Goal: Task Accomplishment & Management: Complete application form

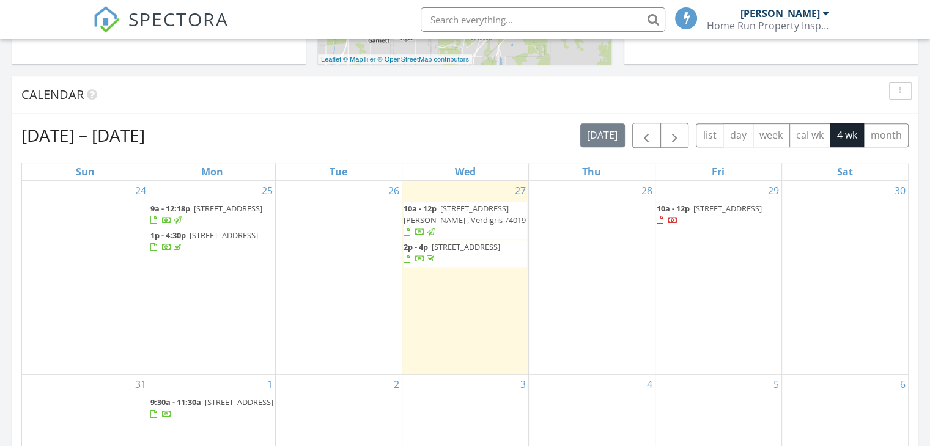
scroll to position [462, 0]
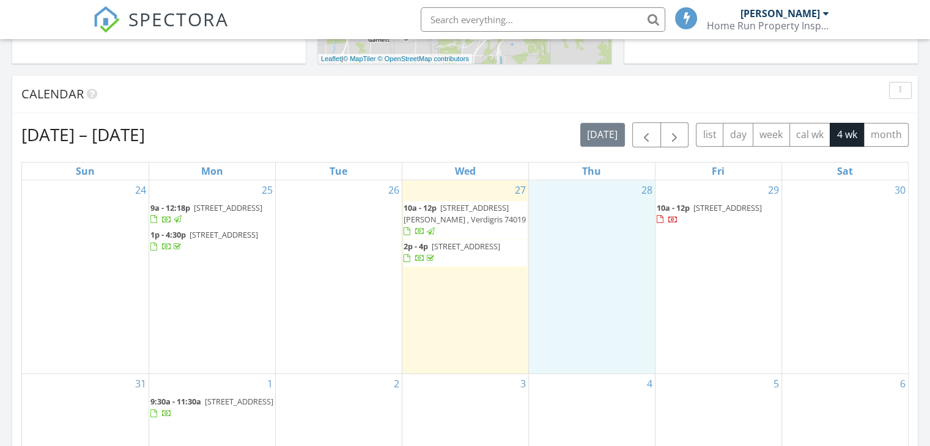
click at [603, 213] on div "28" at bounding box center [592, 276] width 126 height 193
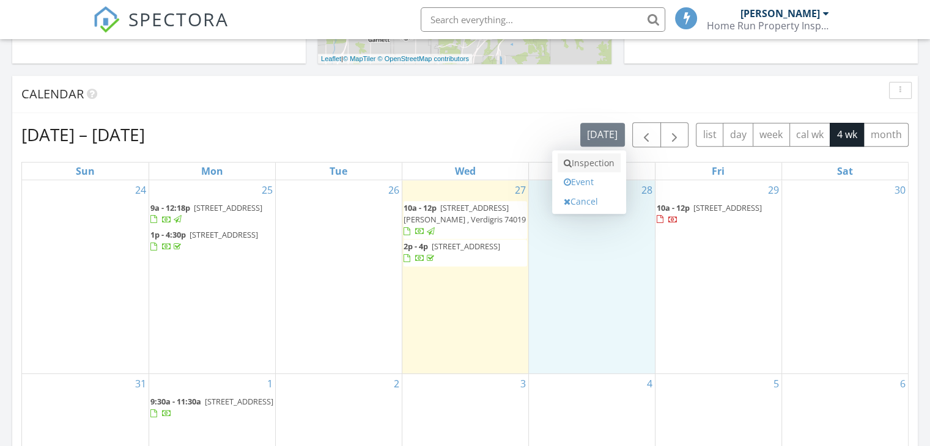
click at [592, 166] on link "Inspection" at bounding box center [588, 163] width 63 height 20
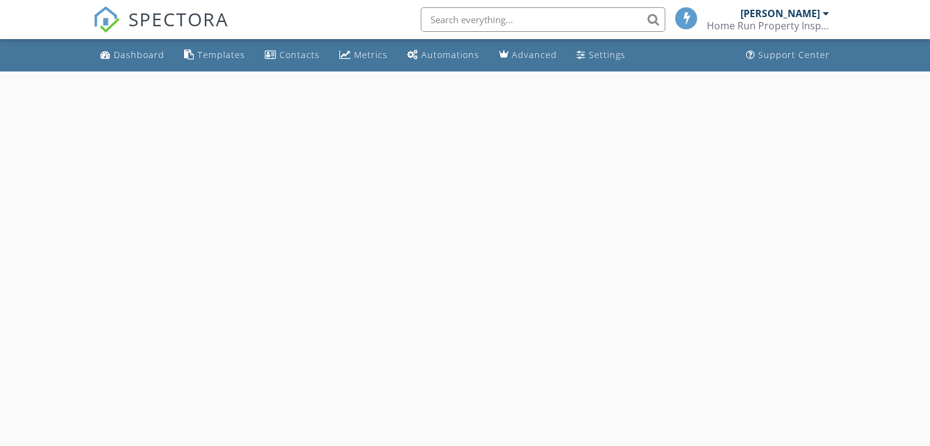
select select "7"
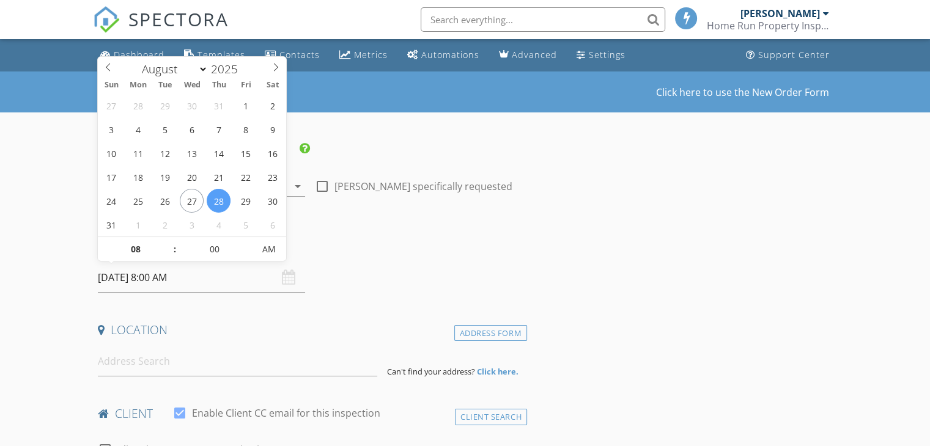
click at [158, 274] on input "08/28/2025 8:00 AM" at bounding box center [201, 278] width 207 height 30
click at [132, 260] on input "08" at bounding box center [135, 250] width 75 height 24
type input "10"
type input "[DATE] 10:00 AM"
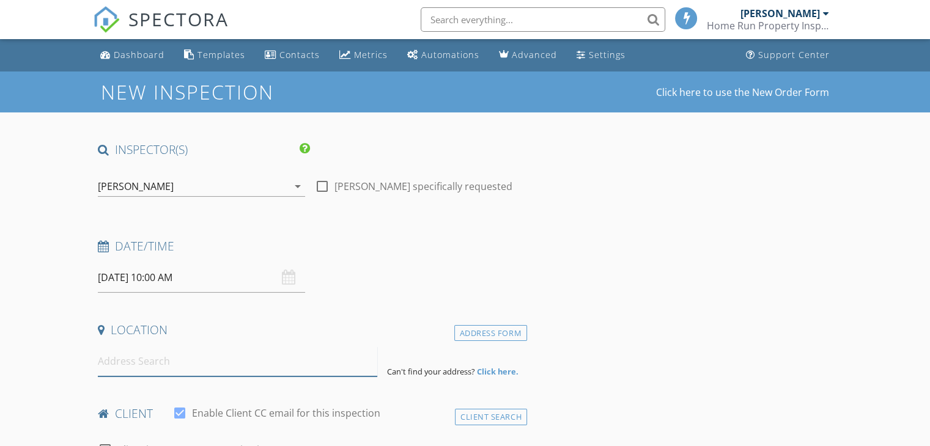
click at [136, 368] on input at bounding box center [237, 362] width 279 height 30
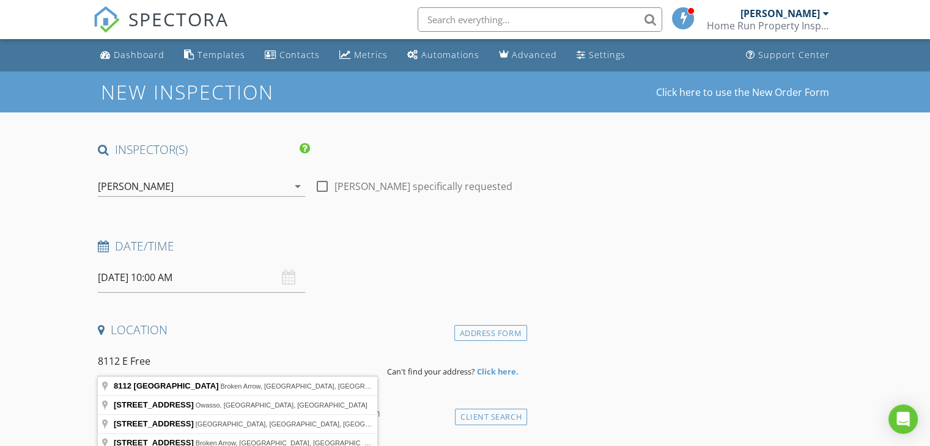
type input "8112 East Freeport Street, Broken Arrow, OK, USA"
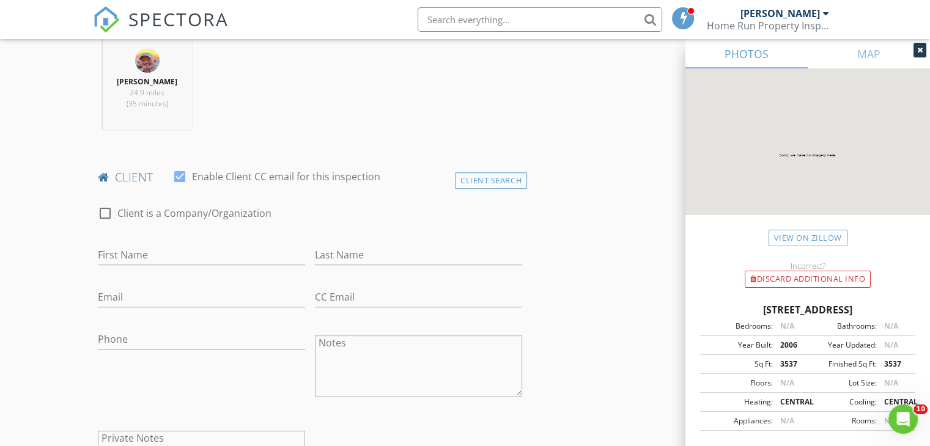
scroll to position [488, 0]
click at [196, 249] on input "First Name" at bounding box center [201, 254] width 207 height 20
type input "[PERSON_NAME] and [PERSON_NAME]"
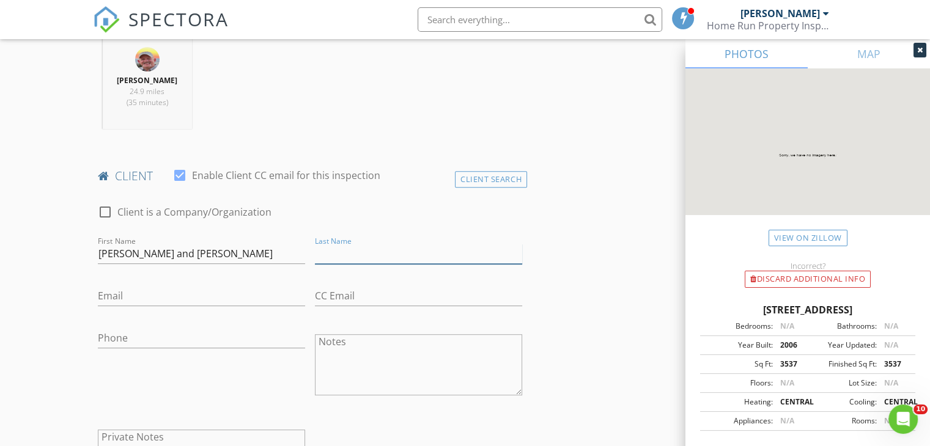
click at [340, 257] on input "Last Name" at bounding box center [418, 254] width 207 height 20
type input "Pace"
click at [160, 290] on input "Email" at bounding box center [201, 296] width 207 height 20
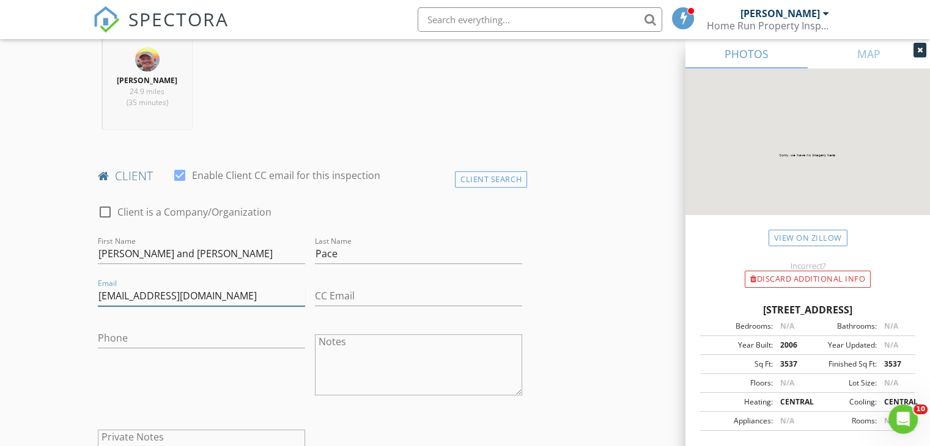
type input "michellepace12@yahoo.com"
click at [336, 294] on input "CC Email" at bounding box center [418, 296] width 207 height 20
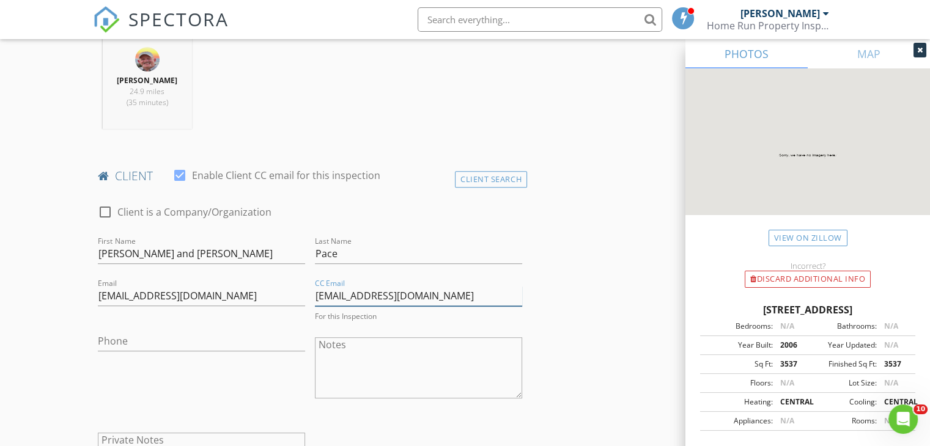
type input "bpace12@gmail.com"
click at [181, 338] on input "Phone" at bounding box center [201, 338] width 207 height 20
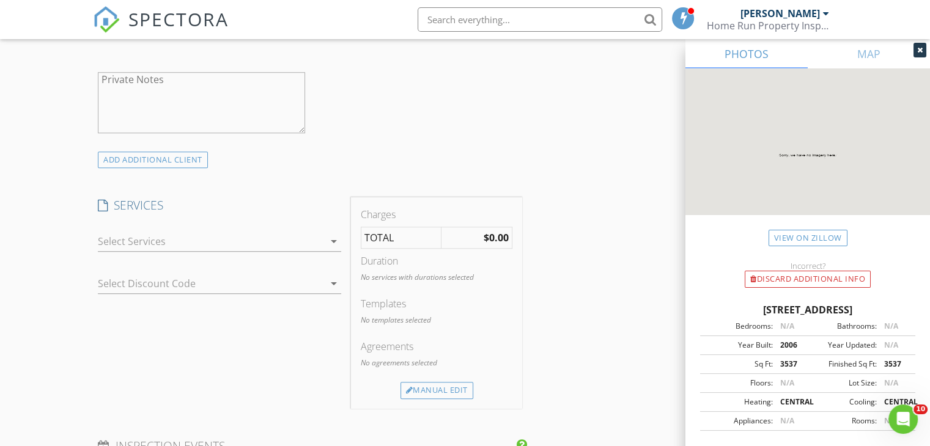
scroll to position [845, 0]
type input "918-899-5825"
click at [334, 240] on icon "arrow_drop_down" at bounding box center [333, 242] width 15 height 15
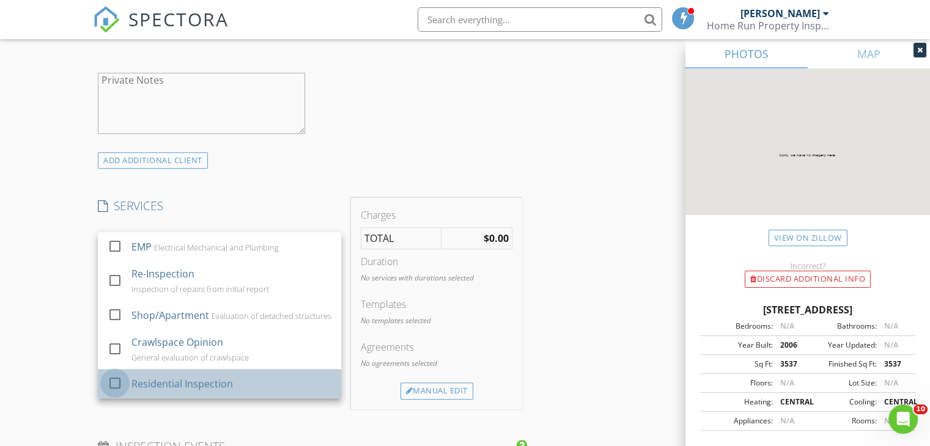
click at [114, 383] on div at bounding box center [115, 383] width 21 height 21
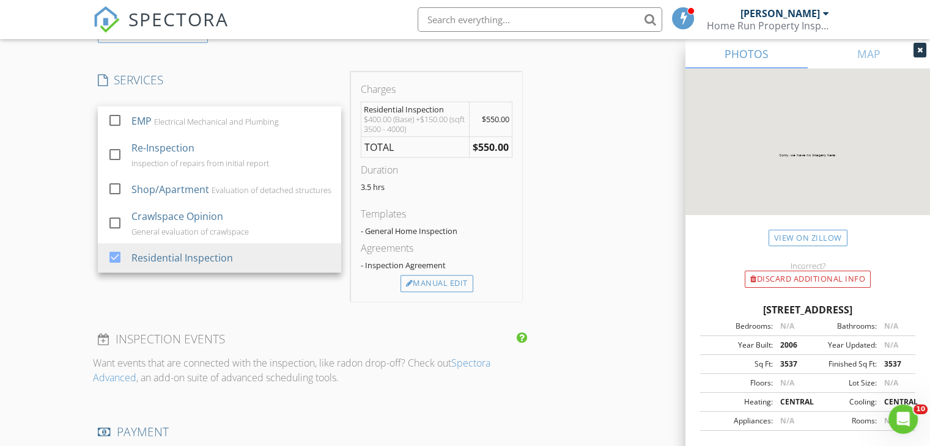
scroll to position [972, 0]
click at [49, 348] on div "New Inspection Click here to use the New Order Form INSPECTOR(S) check_box John…" at bounding box center [465, 229] width 930 height 2259
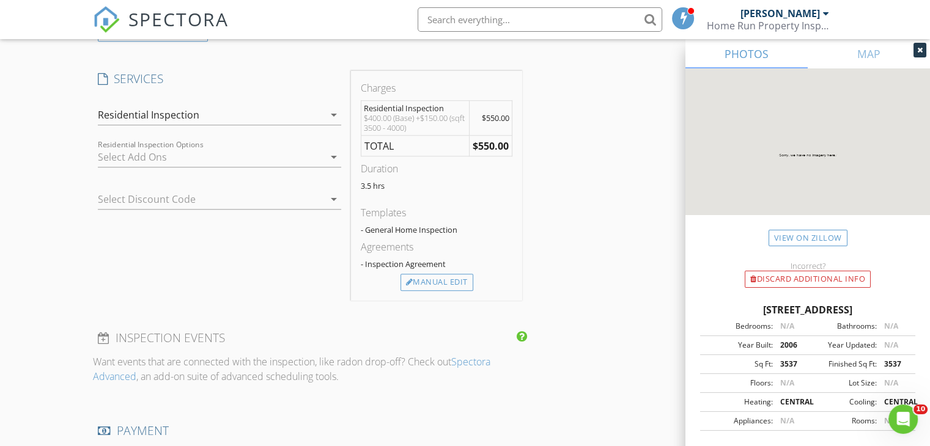
click at [331, 157] on icon "arrow_drop_down" at bounding box center [333, 157] width 15 height 15
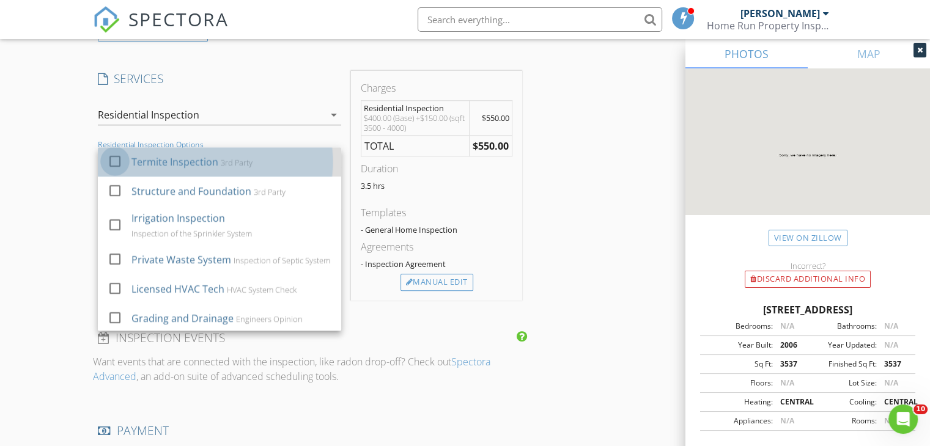
click at [113, 160] on div at bounding box center [115, 161] width 21 height 21
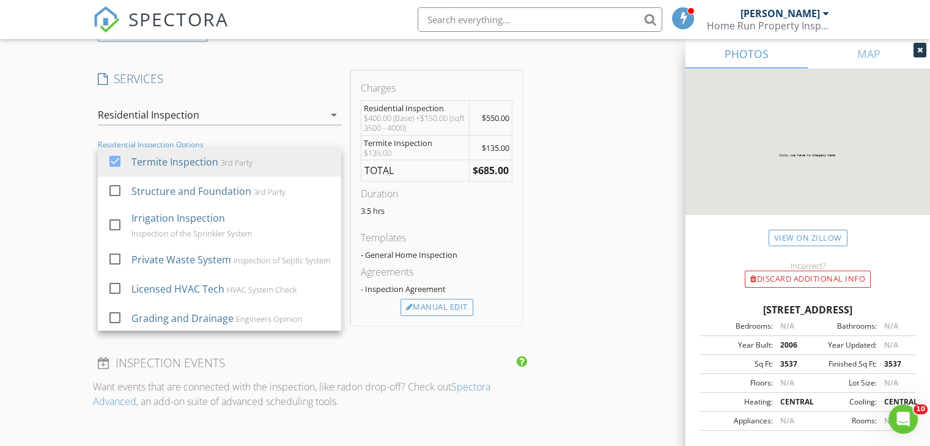
click at [45, 228] on div "New Inspection Click here to use the New Order Form INSPECTOR(S) check_box John…" at bounding box center [465, 242] width 930 height 2284
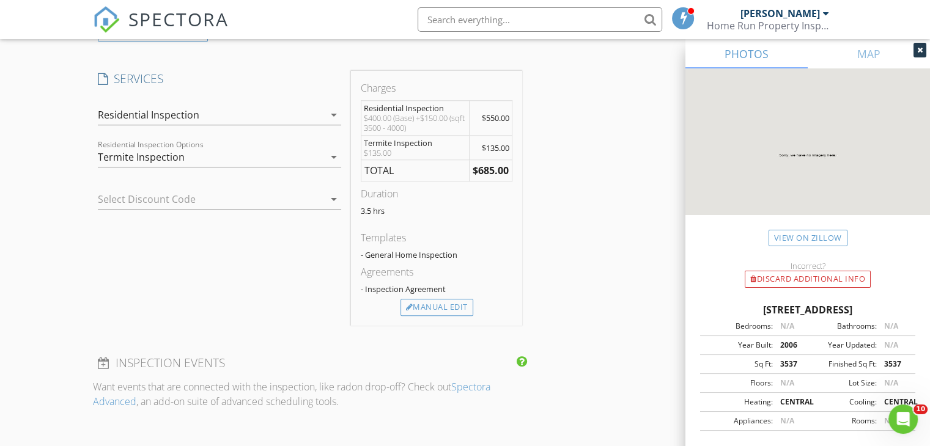
click at [334, 157] on icon "arrow_drop_down" at bounding box center [333, 157] width 15 height 15
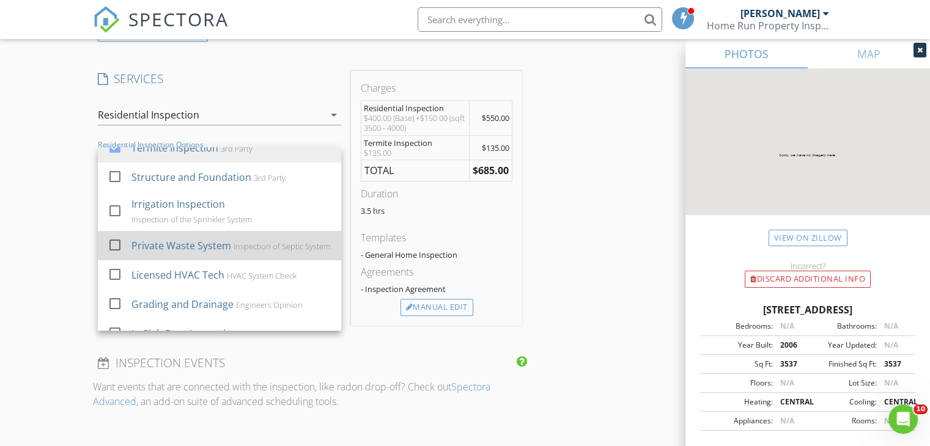
scroll to position [13, 0]
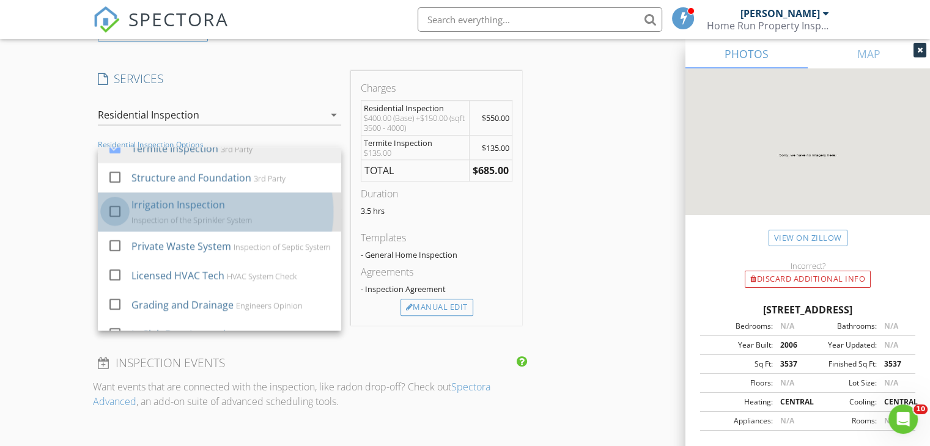
click at [111, 207] on div at bounding box center [115, 211] width 21 height 21
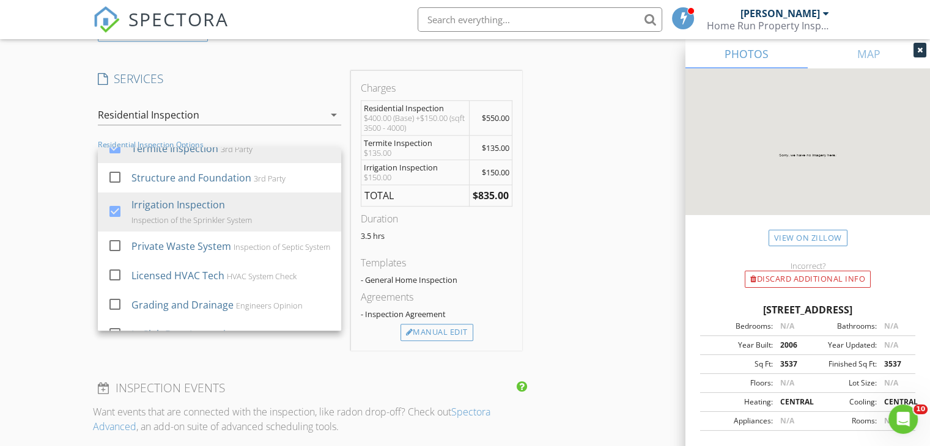
click at [28, 239] on div "New Inspection Click here to use the New Order Form INSPECTOR(S) check_box John…" at bounding box center [465, 254] width 930 height 2309
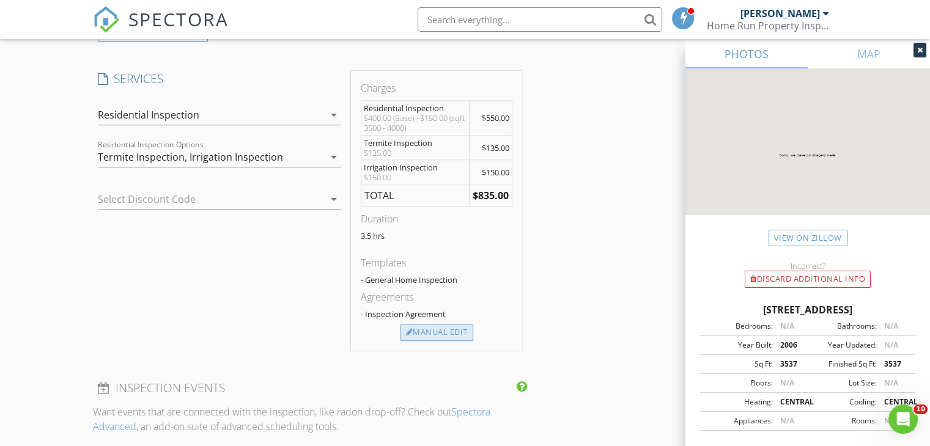
click at [435, 329] on div "Manual Edit" at bounding box center [436, 332] width 73 height 17
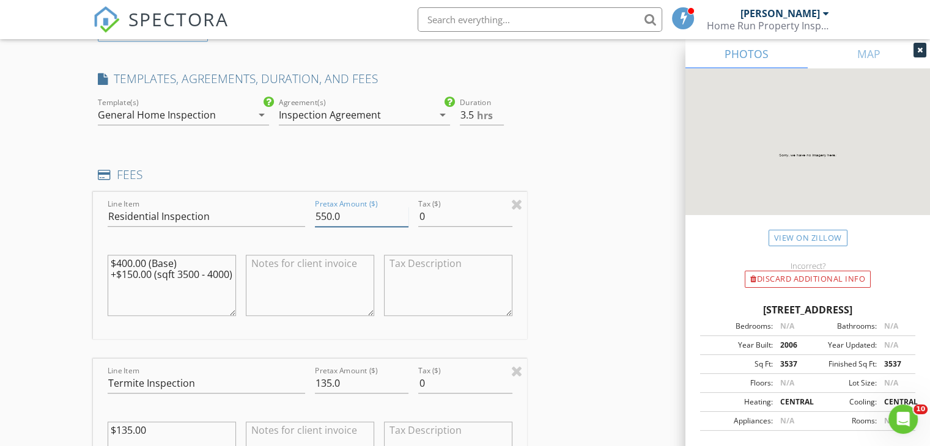
click at [327, 215] on input "550.0" at bounding box center [362, 217] width 94 height 20
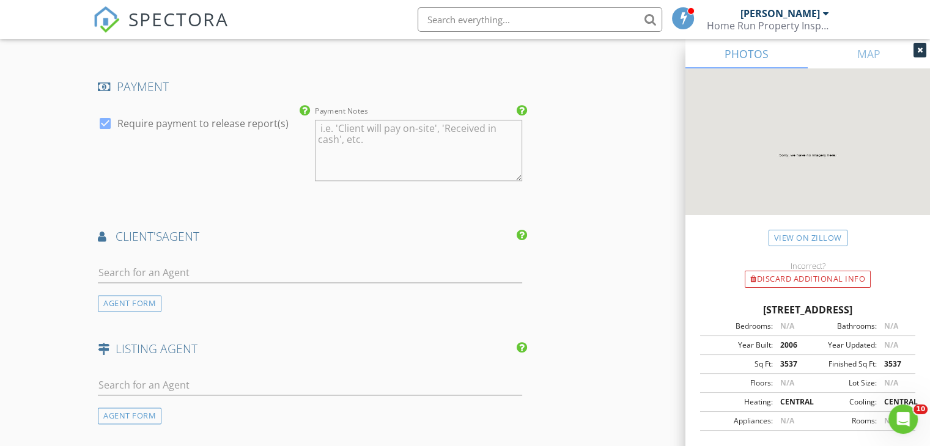
scroll to position [1758, 0]
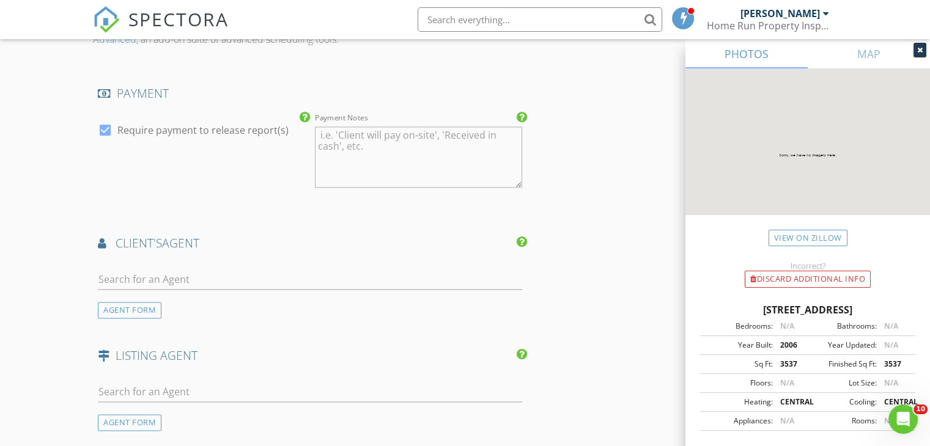
type input "500.0"
click at [214, 270] on input "text" at bounding box center [310, 280] width 424 height 20
click at [214, 270] on input "Tri" at bounding box center [310, 280] width 424 height 20
click at [137, 279] on input "Tri" at bounding box center [310, 280] width 424 height 20
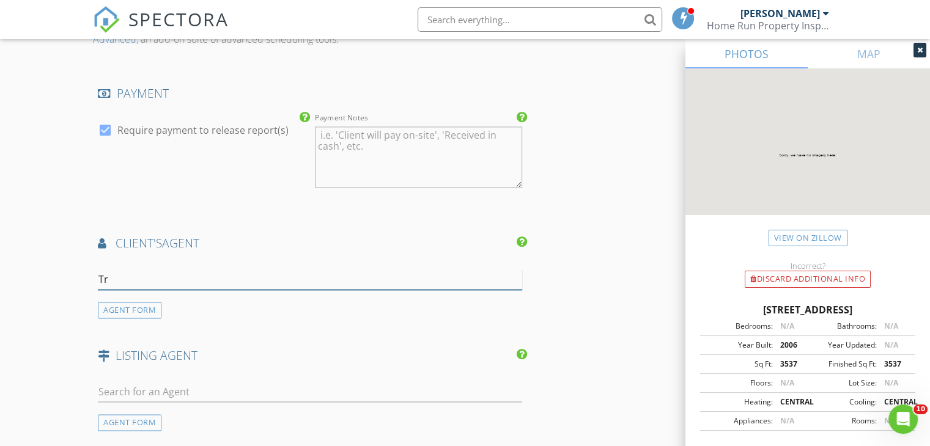
type input "T"
click at [136, 309] on div "AGENT FORM" at bounding box center [130, 310] width 64 height 17
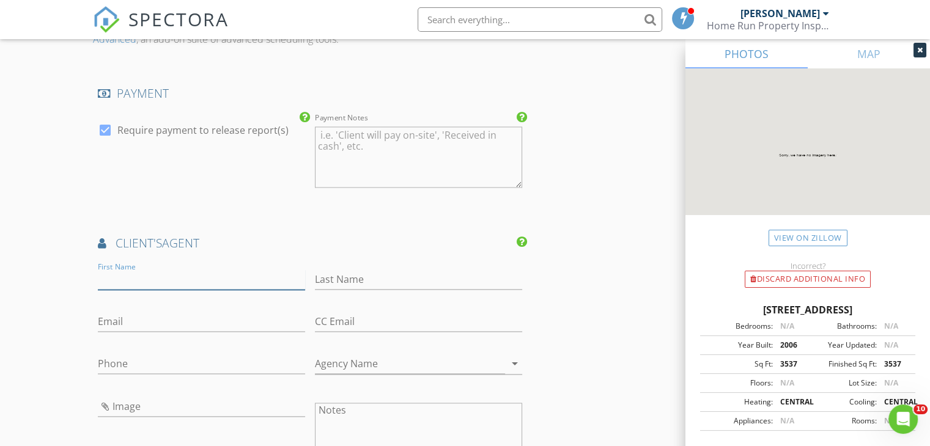
click at [153, 282] on input "First Name" at bounding box center [201, 280] width 207 height 20
type input "Trish"
click at [348, 279] on input "Last Name" at bounding box center [418, 280] width 207 height 20
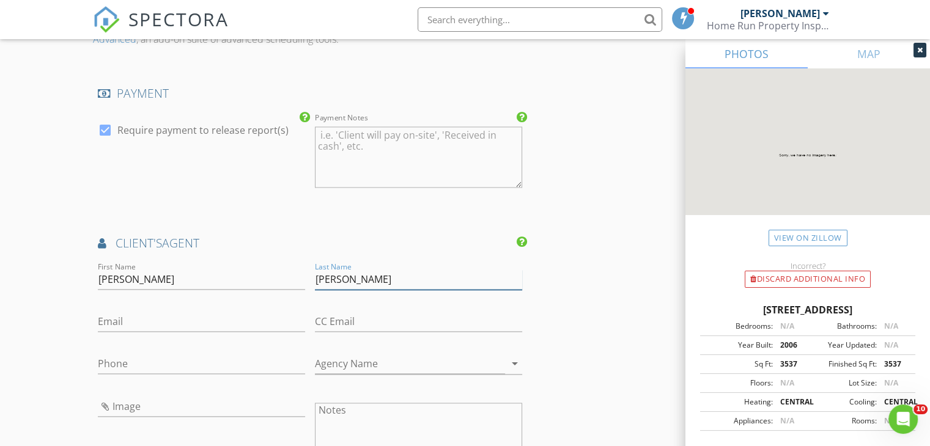
type input "Allison"
click at [144, 321] on input "Email" at bounding box center [201, 322] width 207 height 20
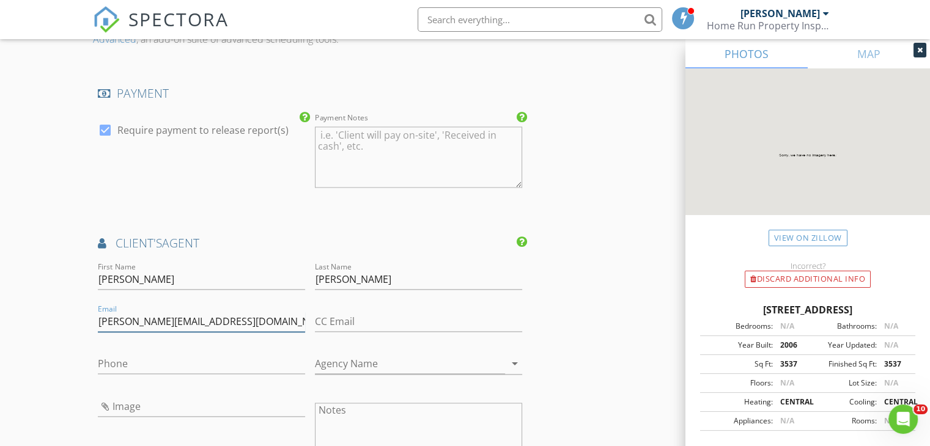
type input "trish@trishallison.com"
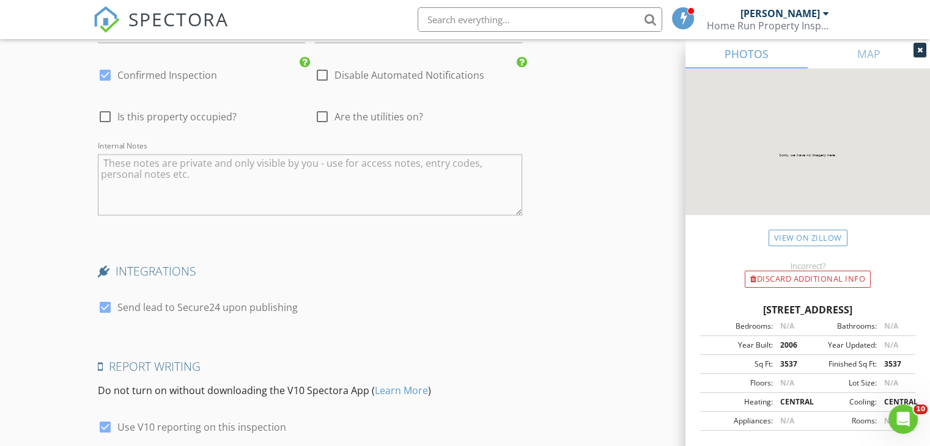
scroll to position [2605, 0]
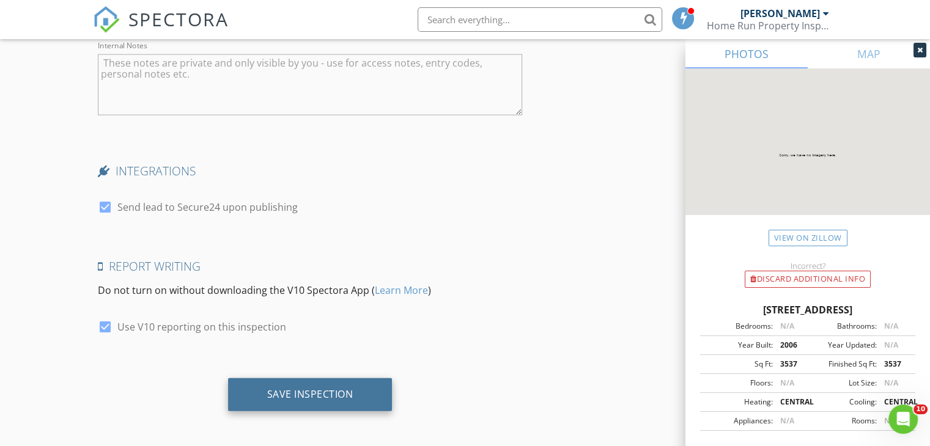
click at [335, 388] on div "Save Inspection" at bounding box center [310, 394] width 86 height 12
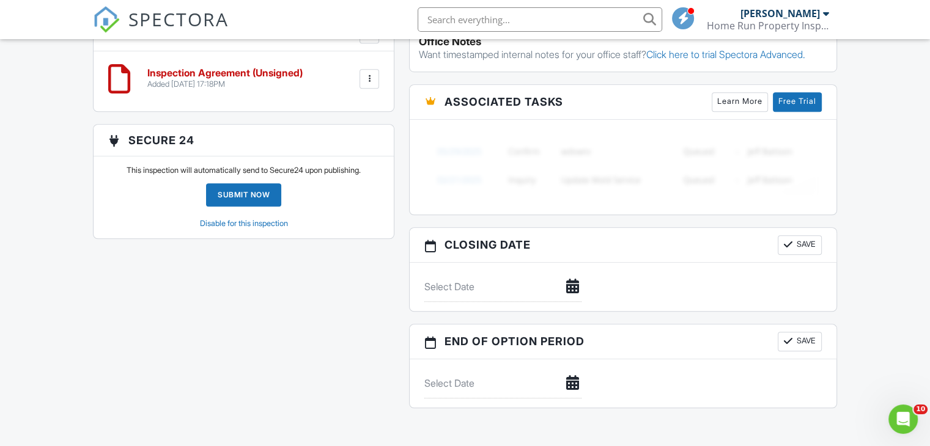
scroll to position [1206, 0]
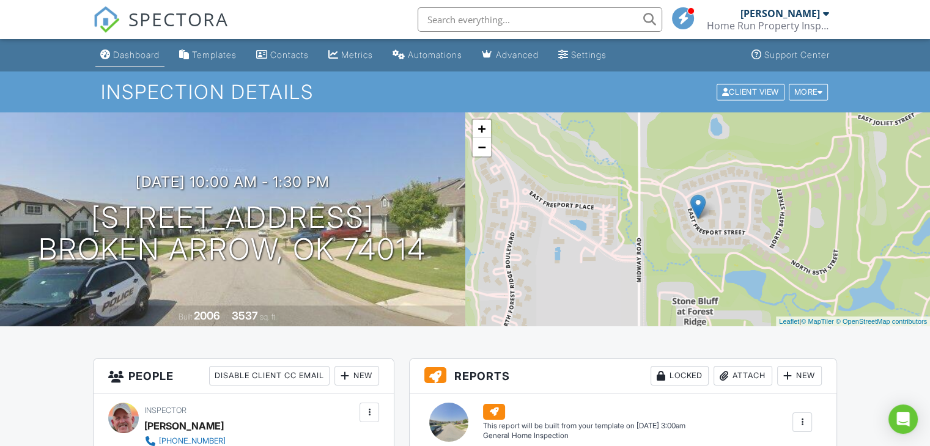
click at [138, 53] on div "Dashboard" at bounding box center [136, 55] width 46 height 10
